Goal: Complete application form

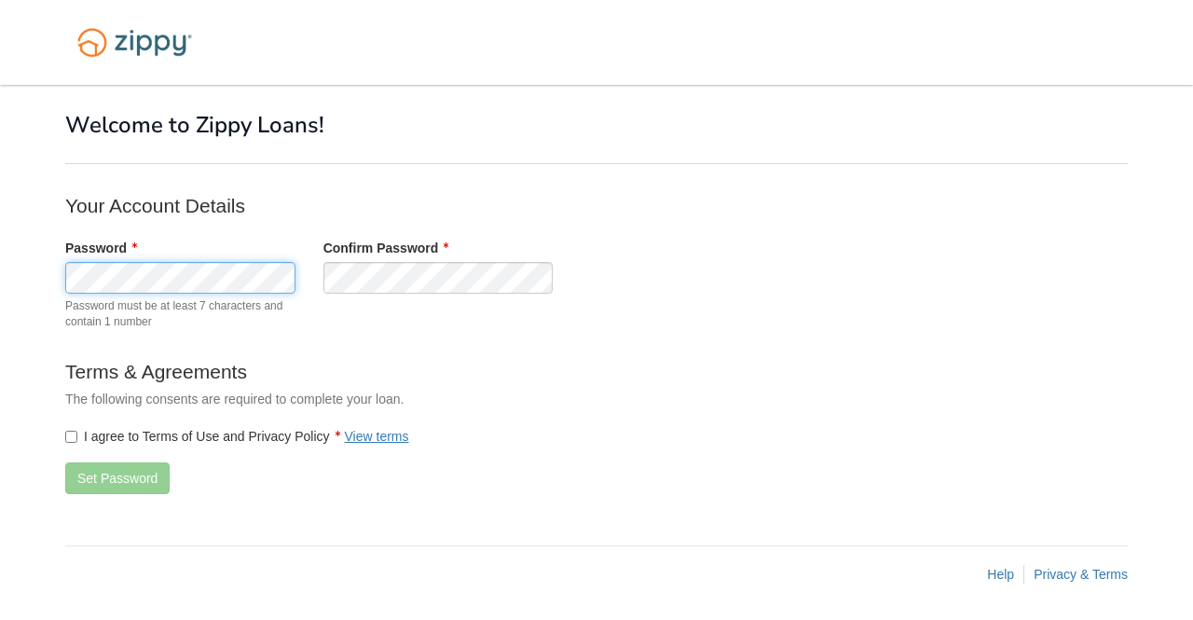
click at [10, 281] on body "× × Welcome to Zippy Loans! Your Account Details Password" at bounding box center [596, 310] width 1193 height 621
click at [78, 439] on label "I agree to Terms of Use and Privacy Policy View terms" at bounding box center [237, 436] width 344 height 19
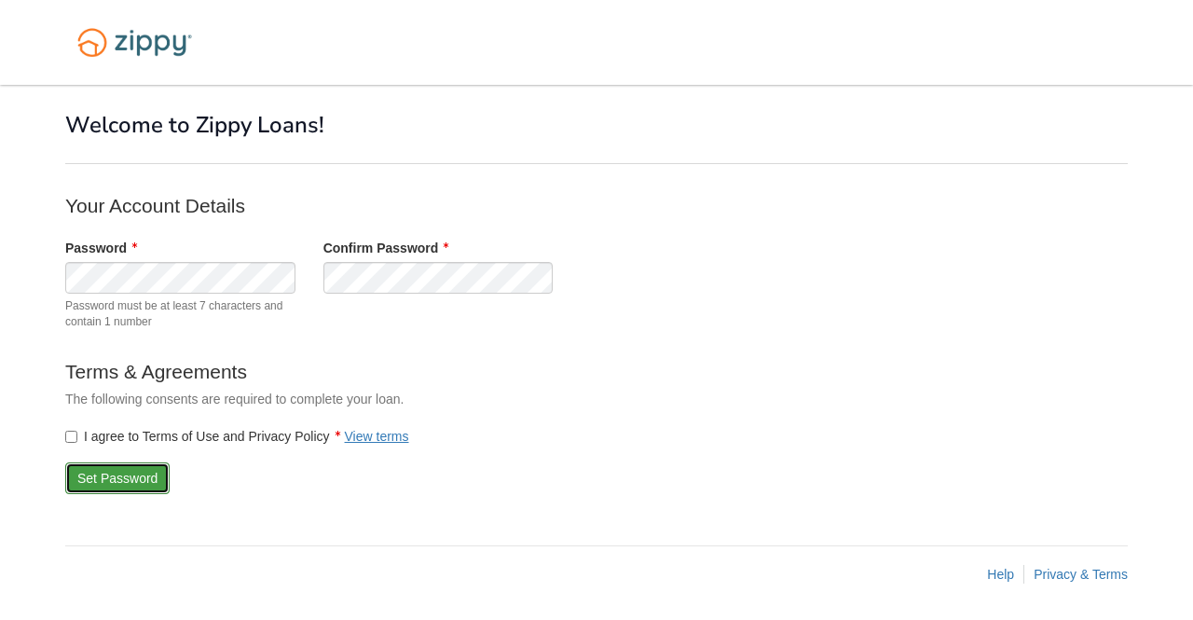
click at [136, 473] on button "Set Password" at bounding box center [117, 478] width 104 height 32
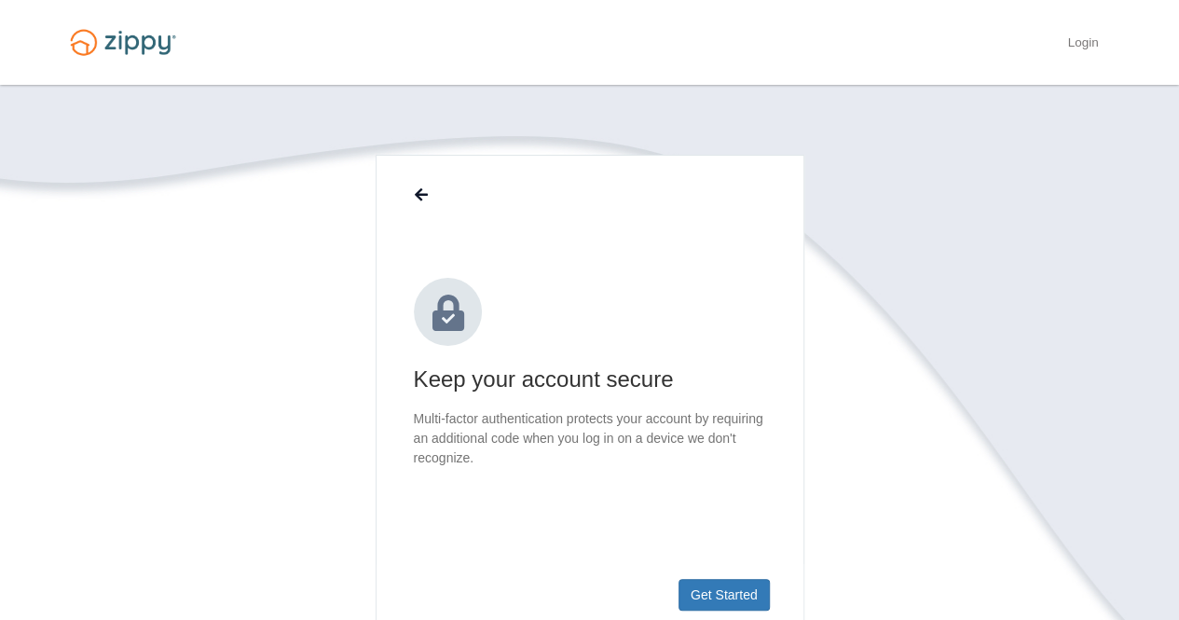
scroll to position [93, 0]
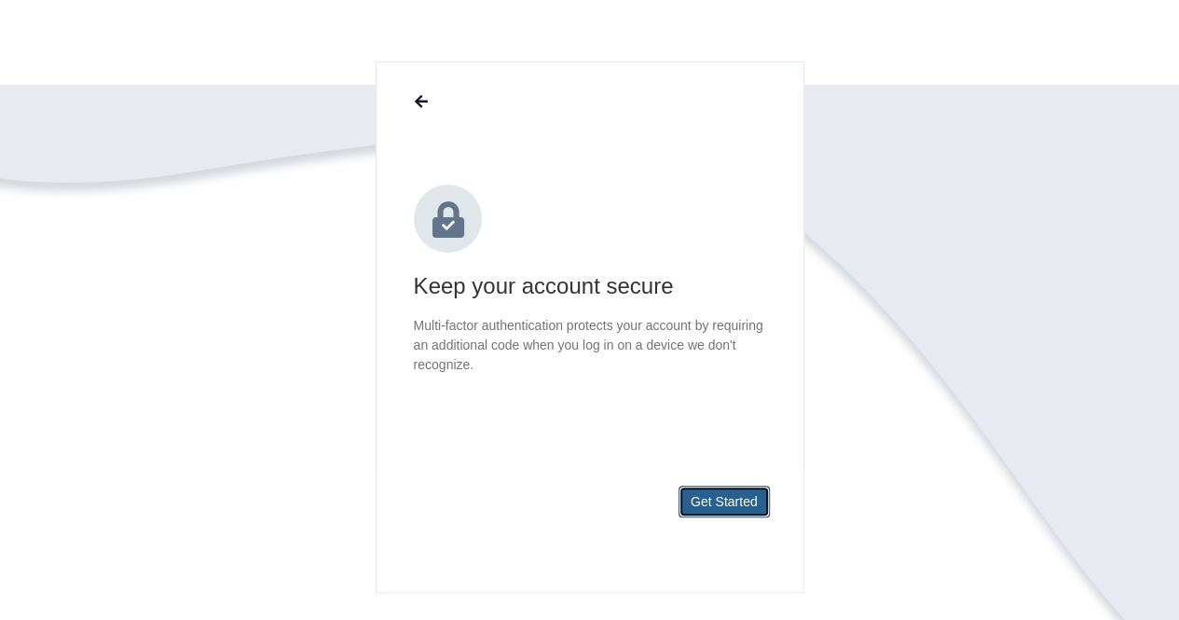
click at [686, 502] on button "Get Started" at bounding box center [723, 502] width 91 height 32
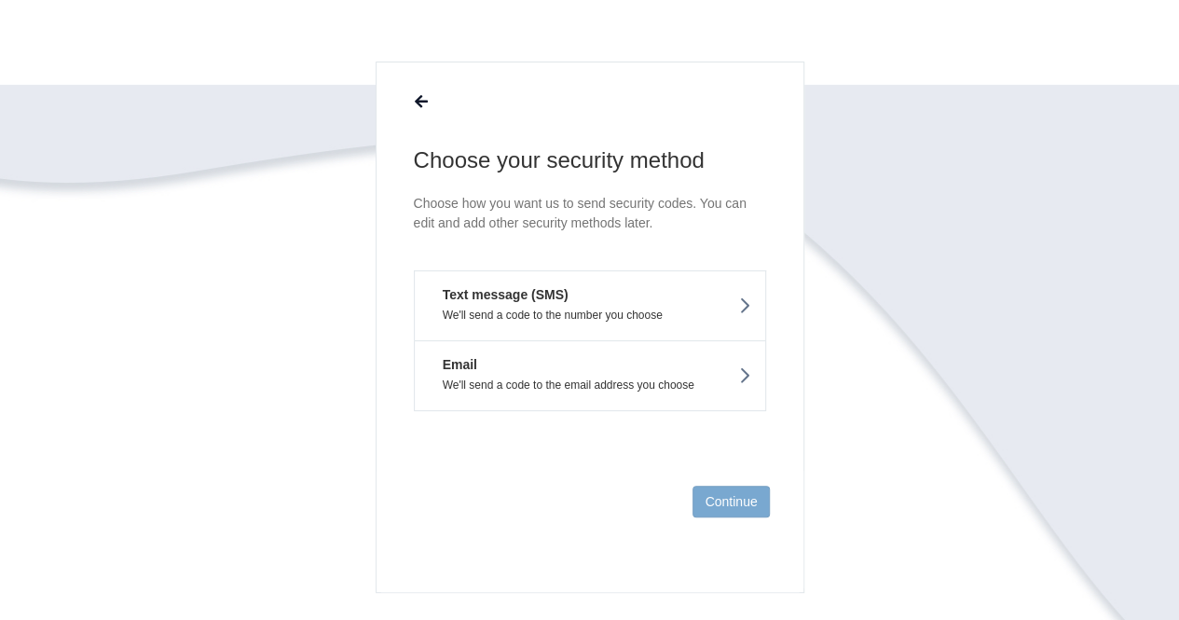
click at [632, 297] on button "Text message (SMS) We'll send a code to the number you choose" at bounding box center [590, 305] width 352 height 70
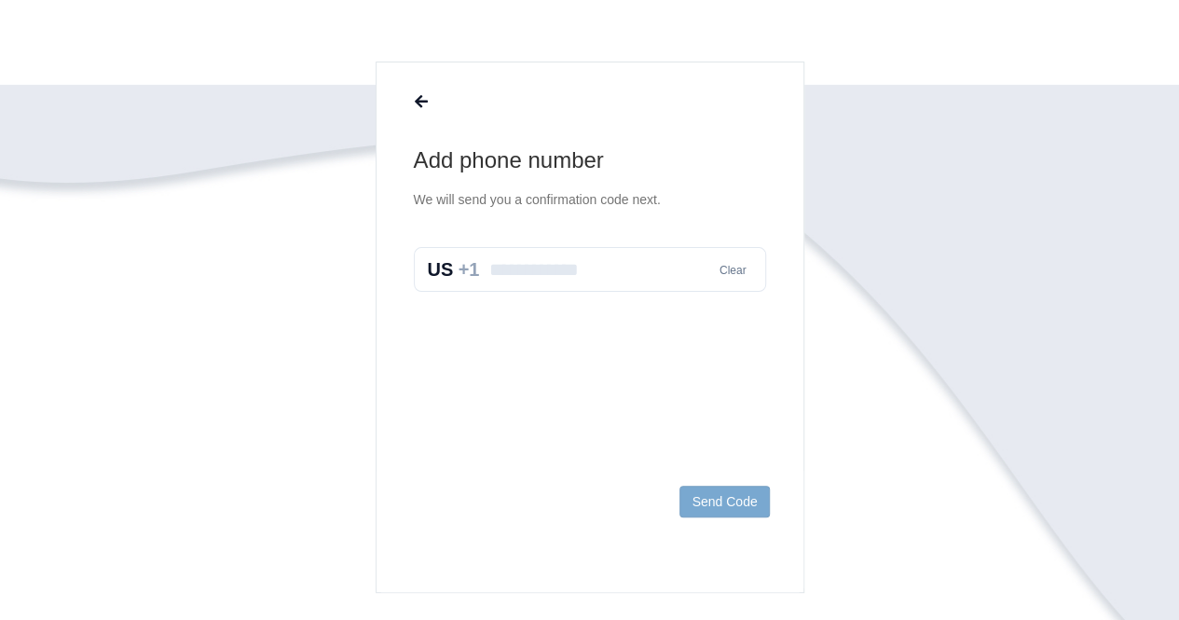
click at [636, 281] on input "text" at bounding box center [590, 269] width 352 height 45
type input "**********"
click at [742, 504] on button "Send Code" at bounding box center [723, 502] width 89 height 32
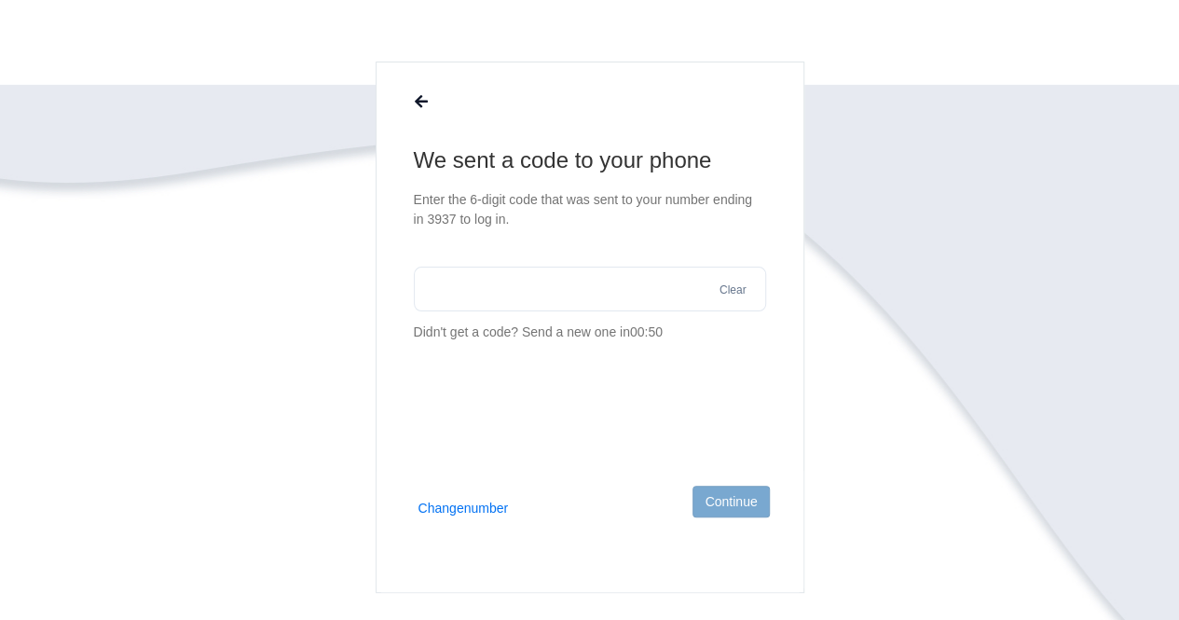
click at [551, 285] on input "text" at bounding box center [590, 289] width 352 height 45
type input "******"
click at [748, 506] on button "Continue" at bounding box center [730, 502] width 76 height 32
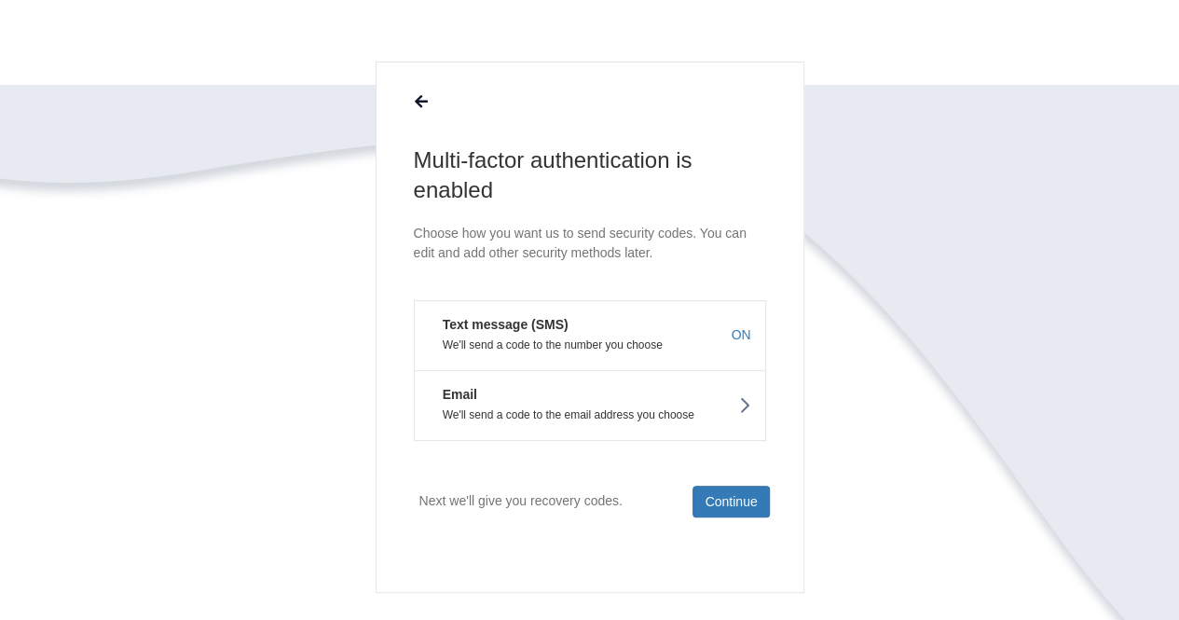
click at [734, 408] on p "We'll send a code to the email address you choose" at bounding box center [590, 414] width 322 height 13
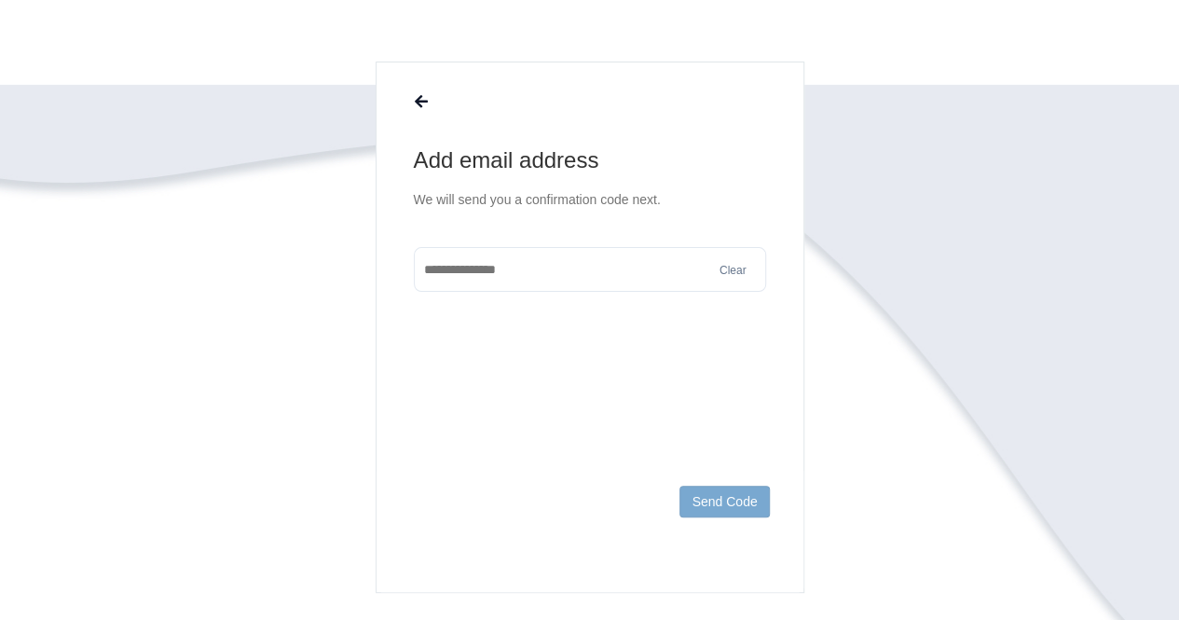
click at [564, 260] on input "text" at bounding box center [590, 269] width 352 height 45
type input "**********"
click at [714, 486] on footer "Send Code" at bounding box center [590, 531] width 427 height 121
click at [726, 504] on button "Send Code" at bounding box center [723, 502] width 89 height 32
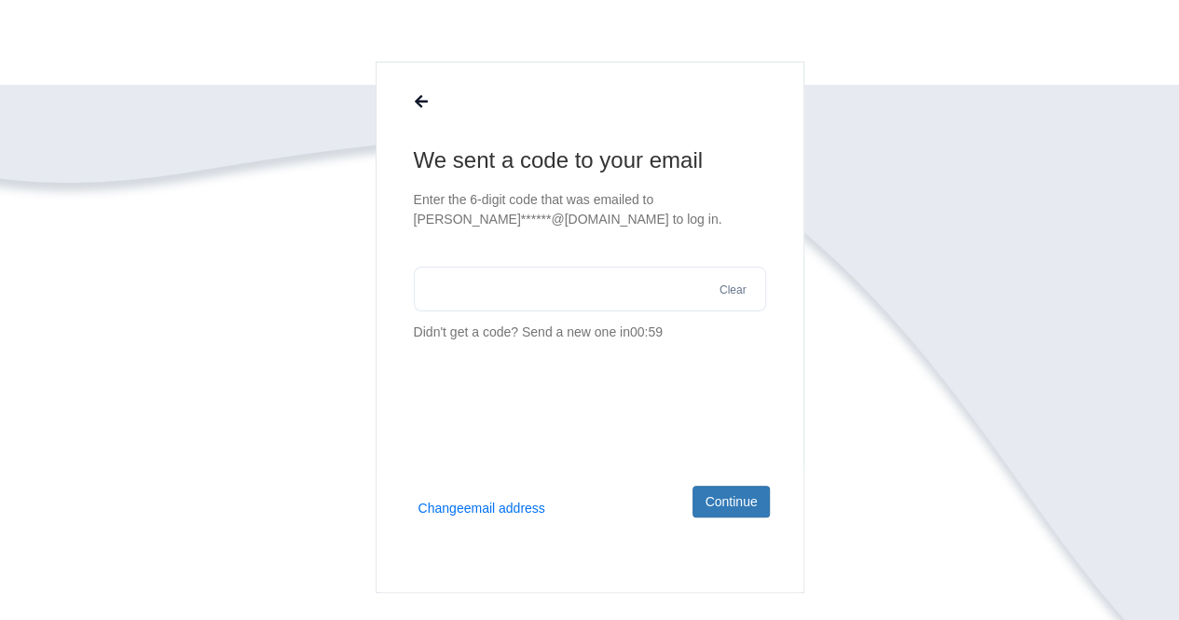
click at [592, 303] on input "text" at bounding box center [590, 289] width 352 height 45
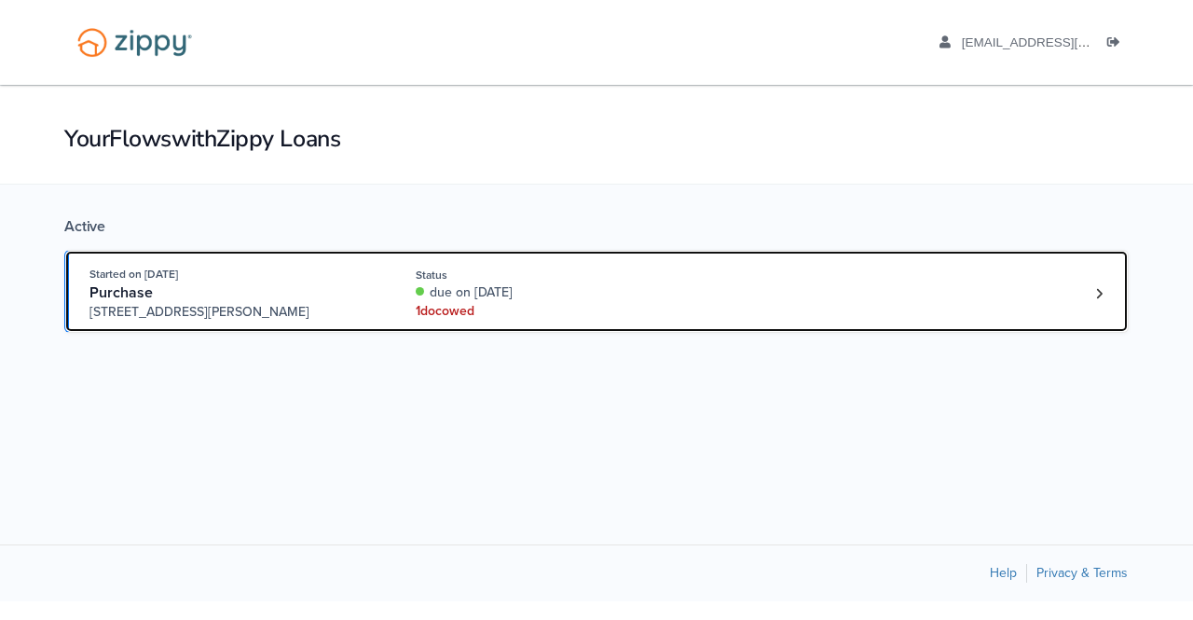
click at [757, 316] on div "Started on Aug. 18th, 2025 Purchase 1317 North Arthur Burch Drive, Bourbonnais,…" at bounding box center [586, 293] width 995 height 57
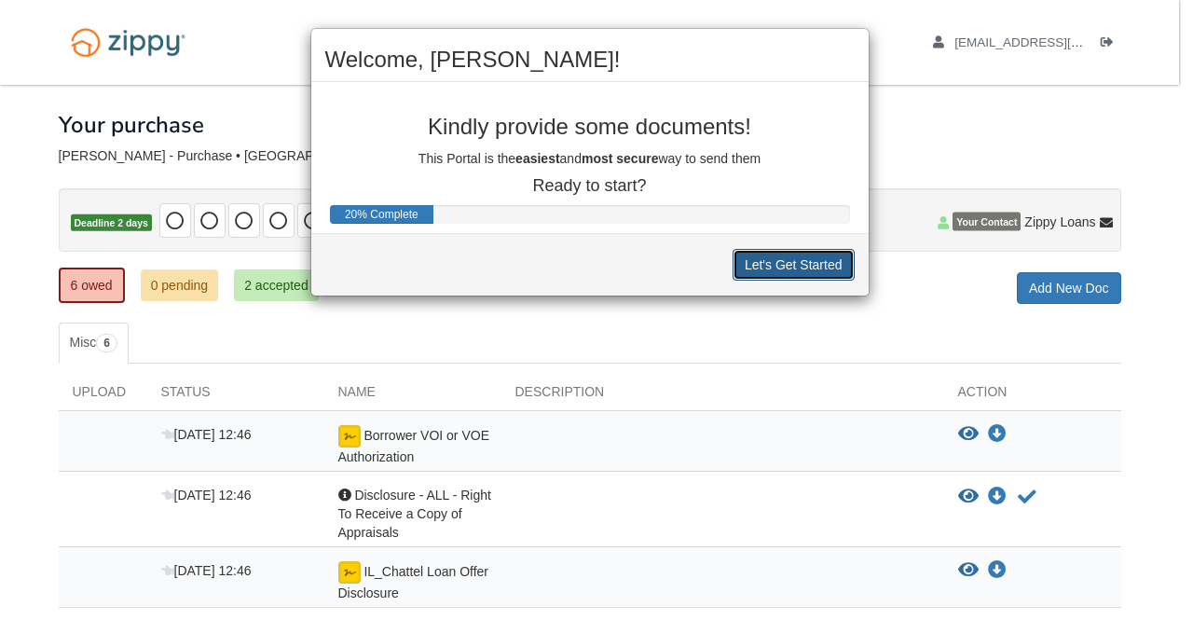
click at [796, 261] on button "Let's Get Started" at bounding box center [793, 265] width 122 height 32
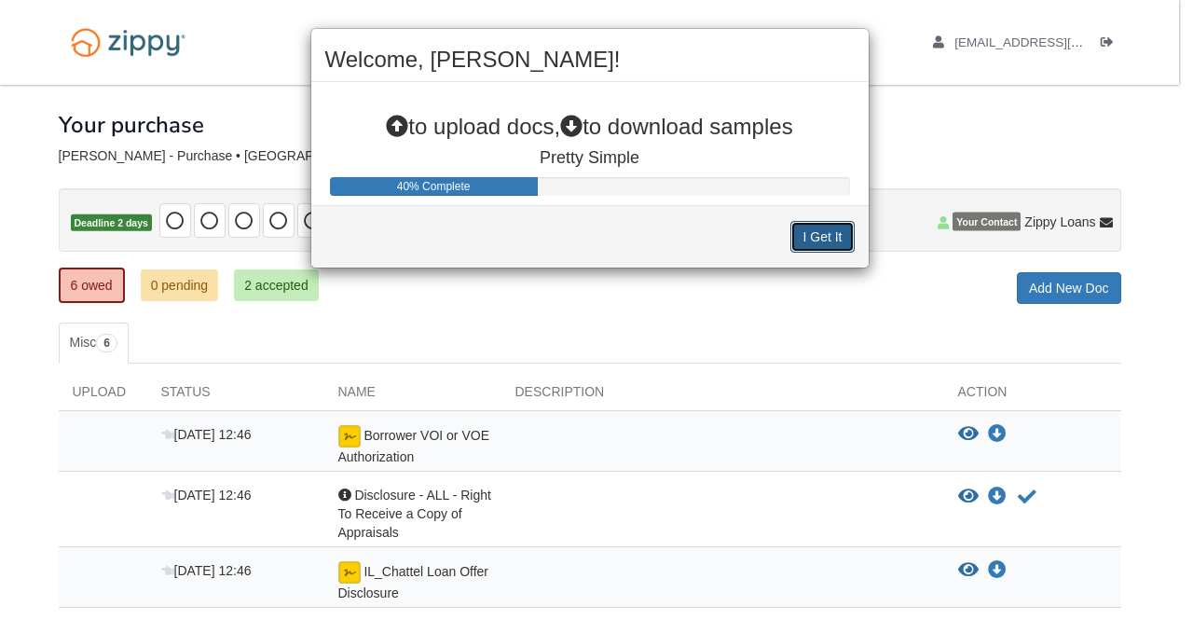
click at [816, 238] on button "I Get It" at bounding box center [821, 237] width 63 height 32
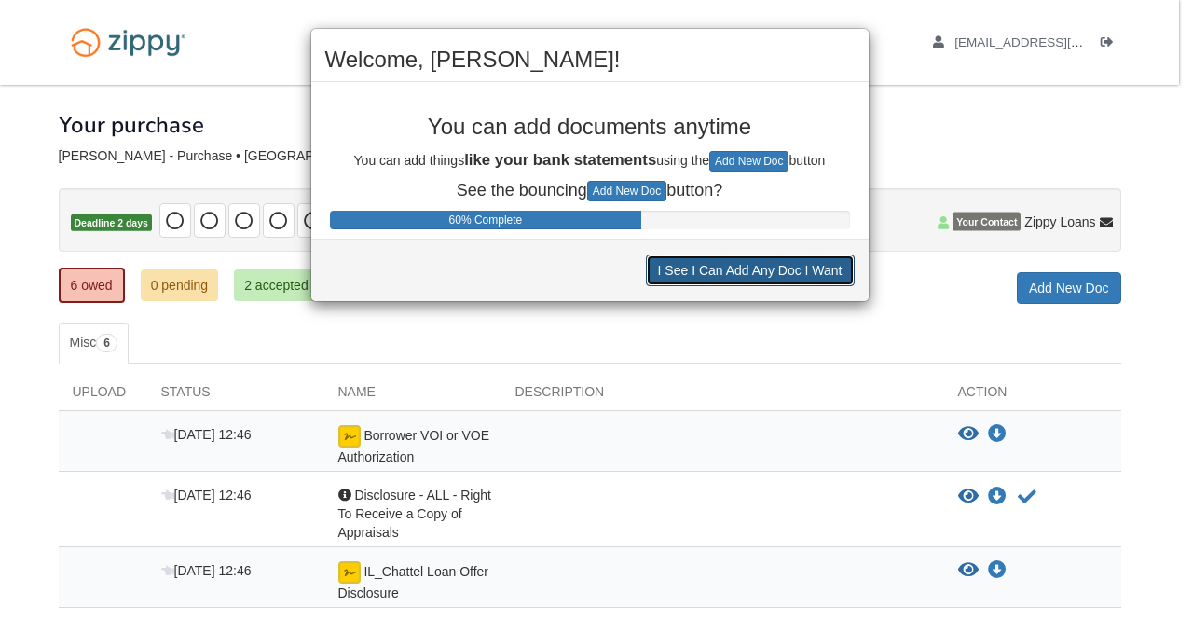
click at [816, 269] on button "I See I Can Add Any Doc I Want" at bounding box center [750, 270] width 209 height 32
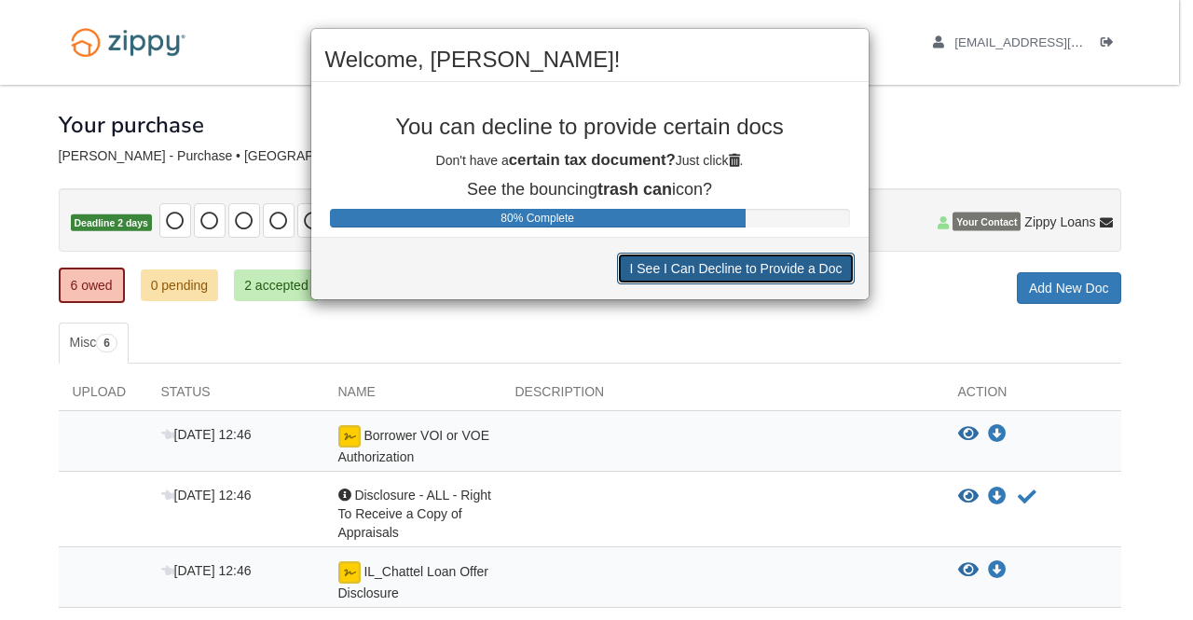
click at [777, 267] on button "I See I Can Decline to Provide a Doc" at bounding box center [735, 269] width 237 height 32
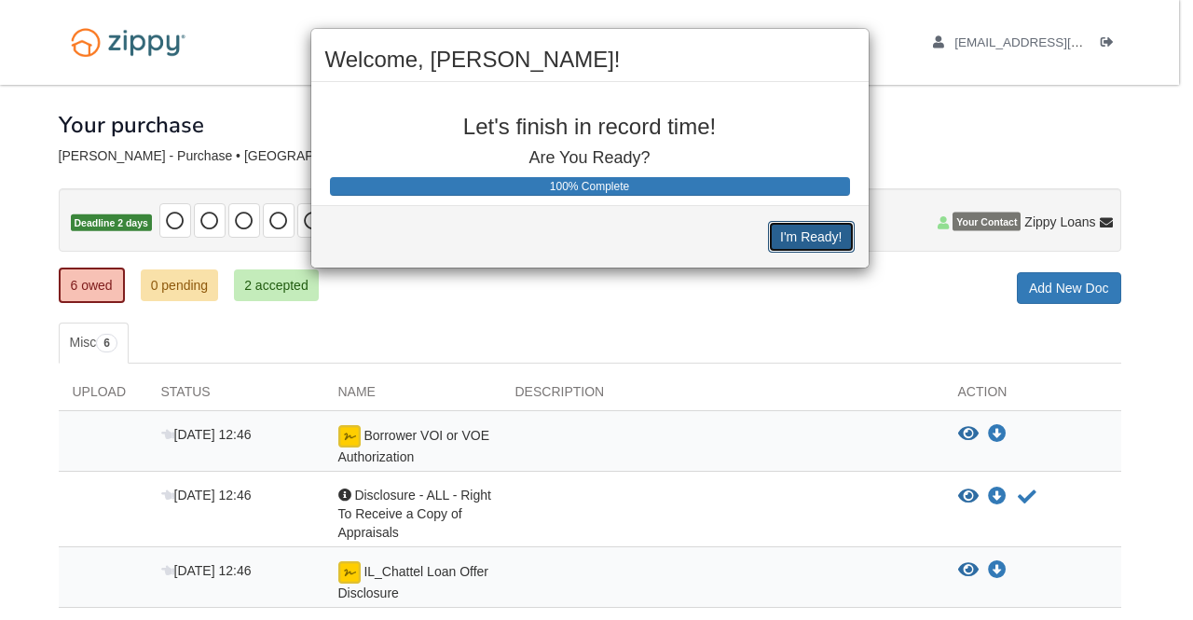
click at [813, 235] on button "I'm Ready!" at bounding box center [811, 237] width 86 height 32
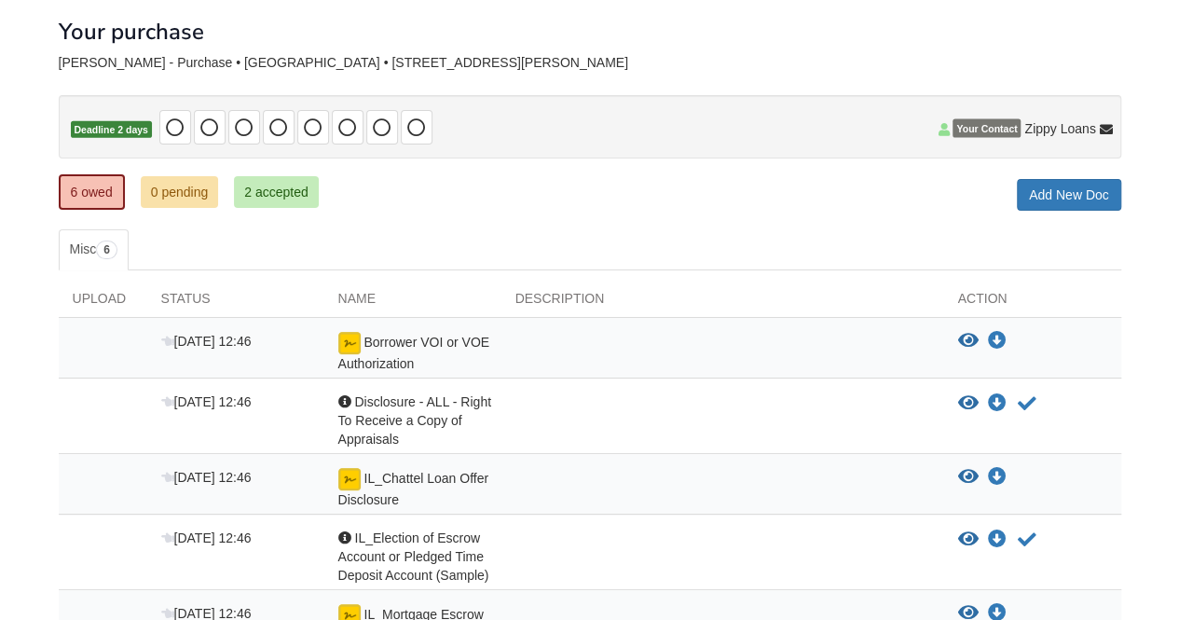
scroll to position [157, 0]
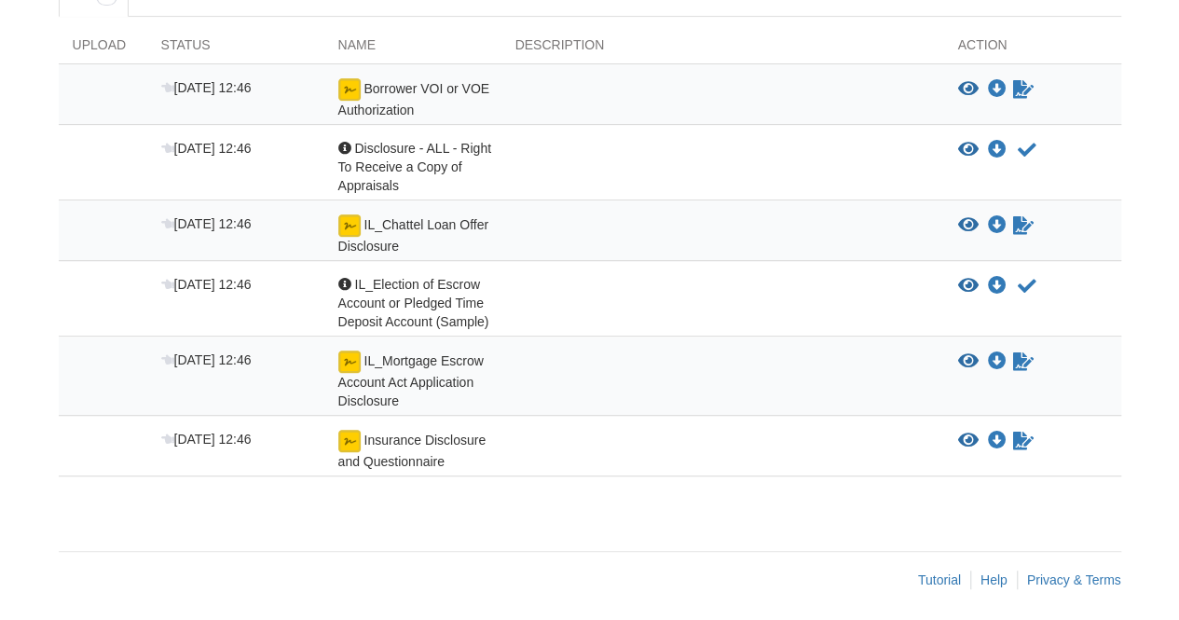
scroll to position [253, 0]
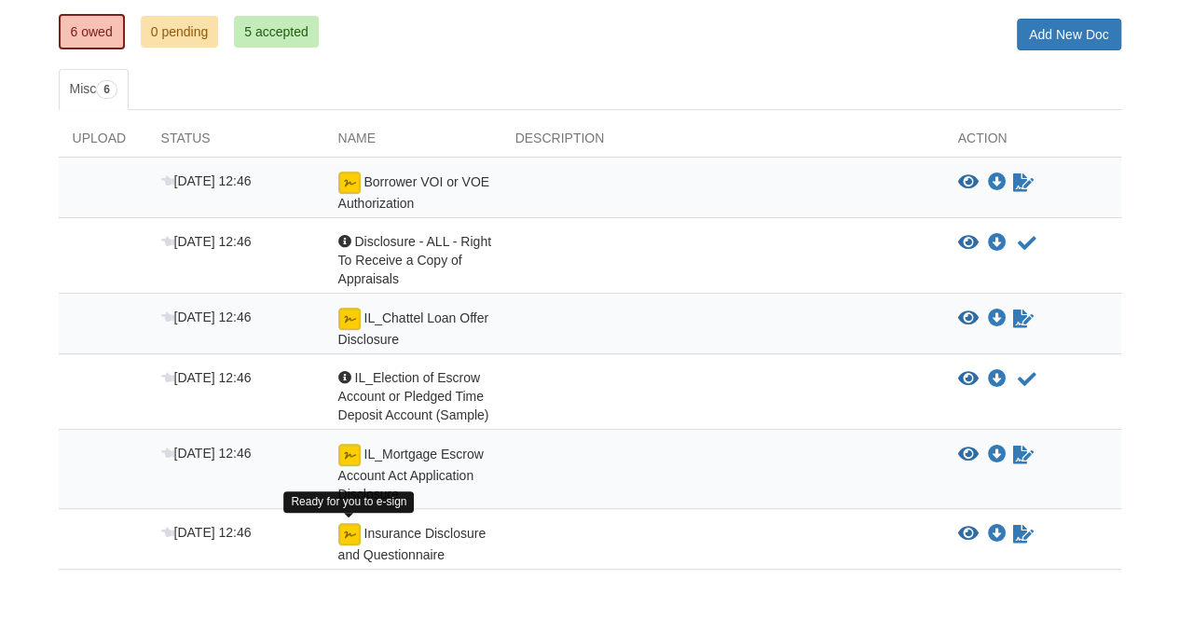
click at [351, 528] on img at bounding box center [349, 534] width 22 height 22
click at [1016, 530] on icon "Sign Form" at bounding box center [1023, 534] width 21 height 19
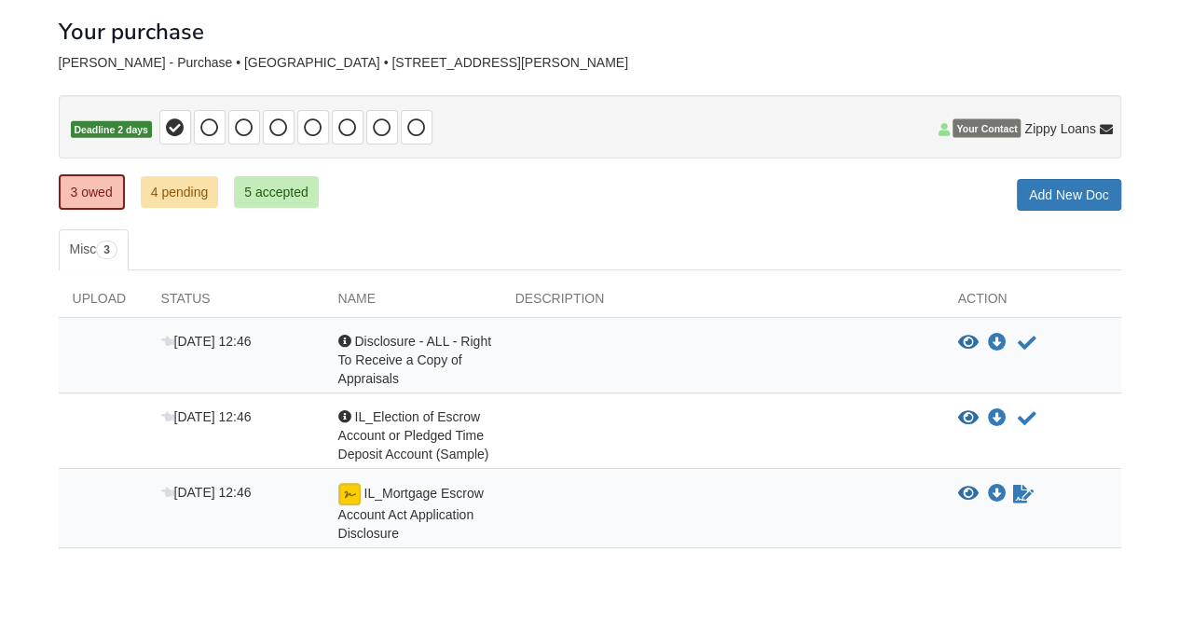
scroll to position [166, 0]
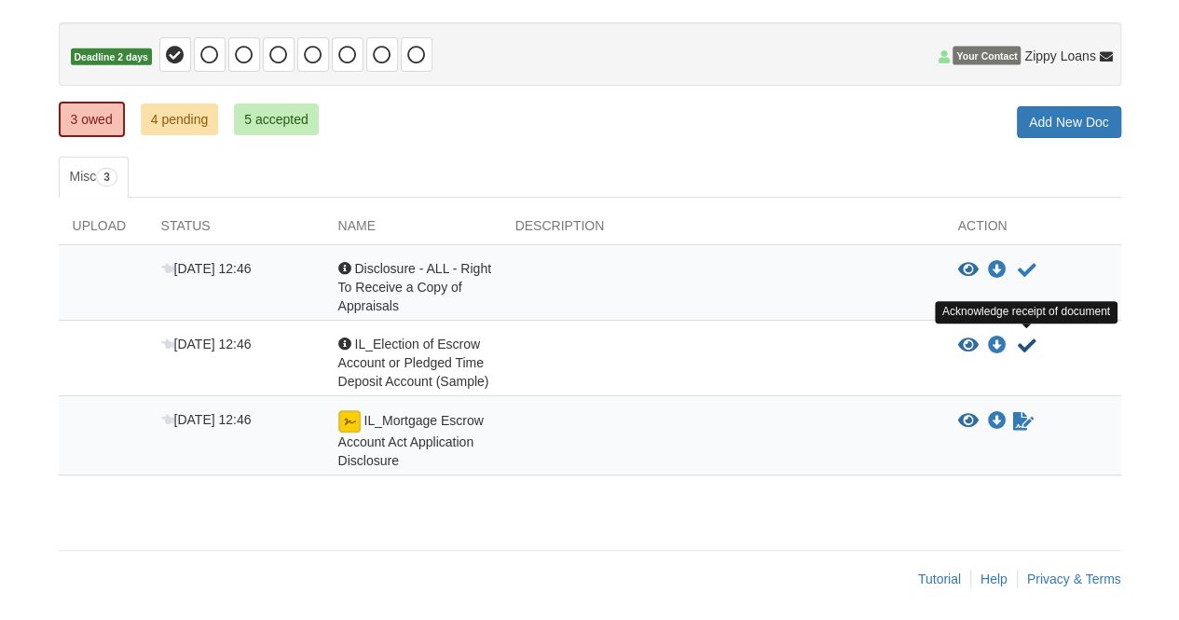
click at [1029, 342] on icon "Acknowledge receipt of document" at bounding box center [1027, 345] width 19 height 19
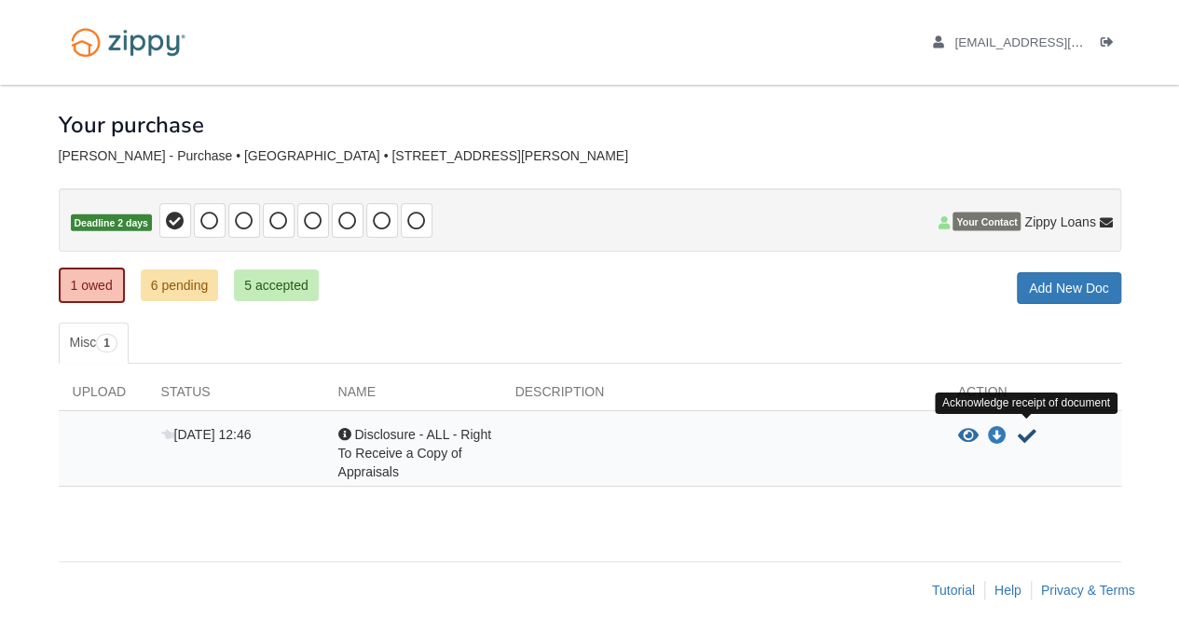
click at [1027, 431] on icon "Acknowledge receipt of document" at bounding box center [1027, 436] width 19 height 19
